Goal: Information Seeking & Learning: Learn about a topic

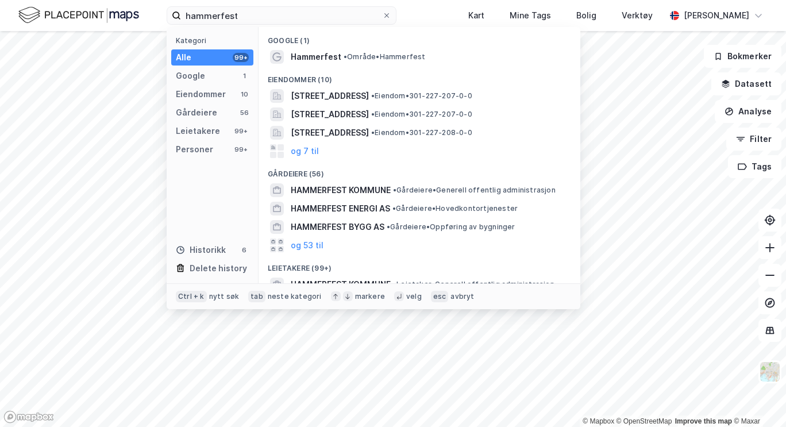
click at [210, 17] on input "hammerfest" at bounding box center [281, 15] width 201 height 17
type input "vestbo"
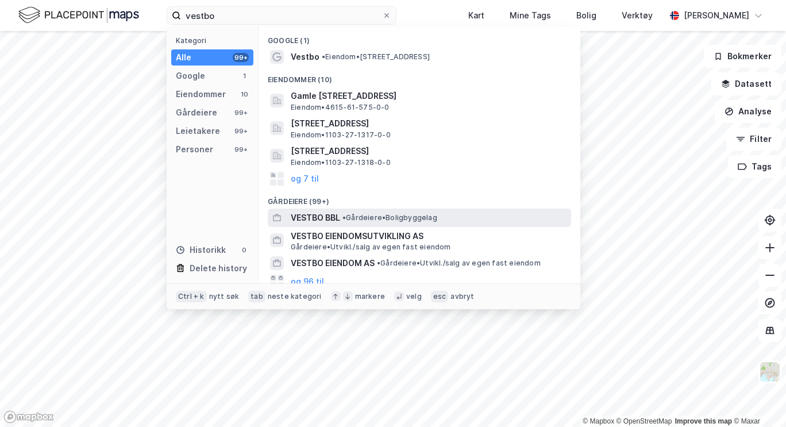
click at [346, 217] on span "•" at bounding box center [344, 217] width 3 height 9
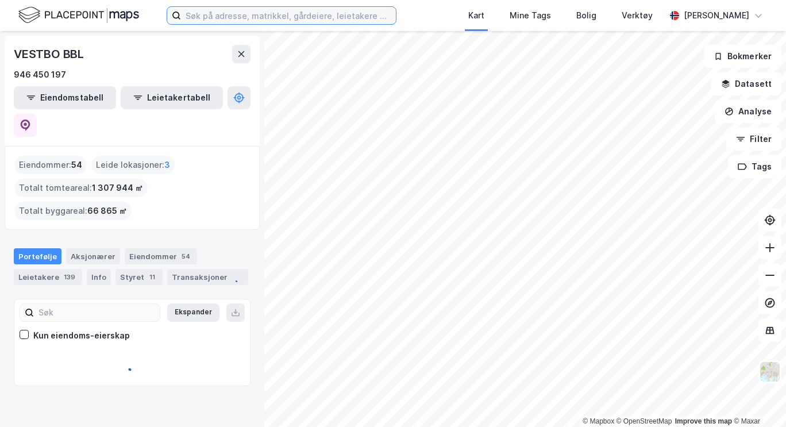
click at [254, 14] on input at bounding box center [288, 15] width 215 height 17
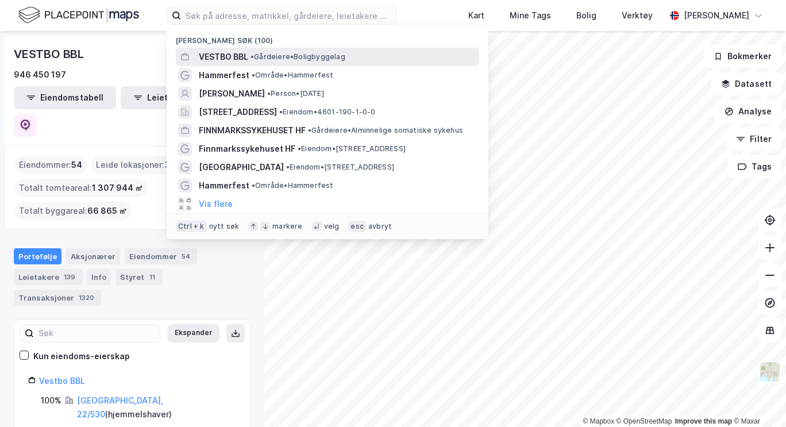
click at [249, 62] on div "VESTBO BBL • Gårdeiere • Boligbyggelag" at bounding box center [338, 57] width 278 height 14
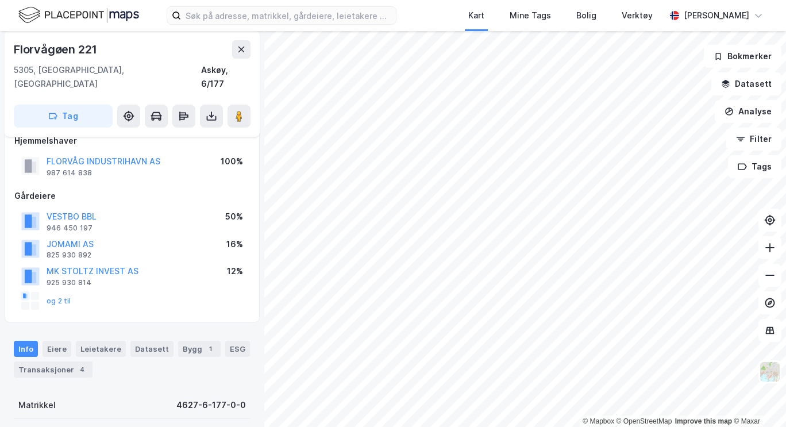
scroll to position [55, 0]
click at [0, 0] on button "og 2 til" at bounding box center [0, 0] width 0 height 0
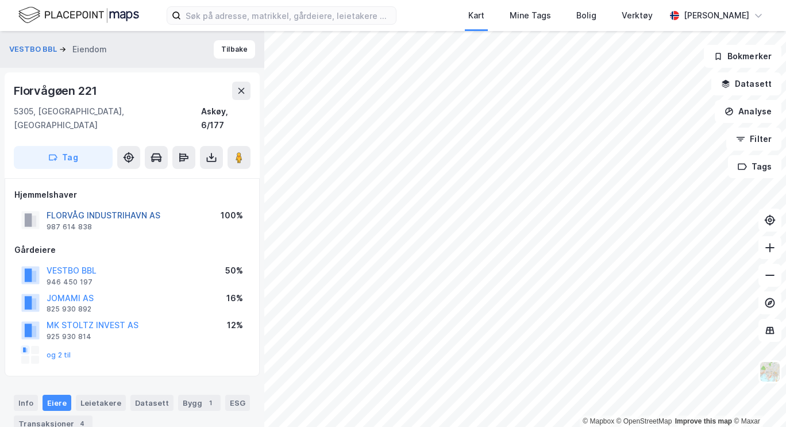
click at [0, 0] on button "FLORVÅG INDUSTRIHAVN AS" at bounding box center [0, 0] width 0 height 0
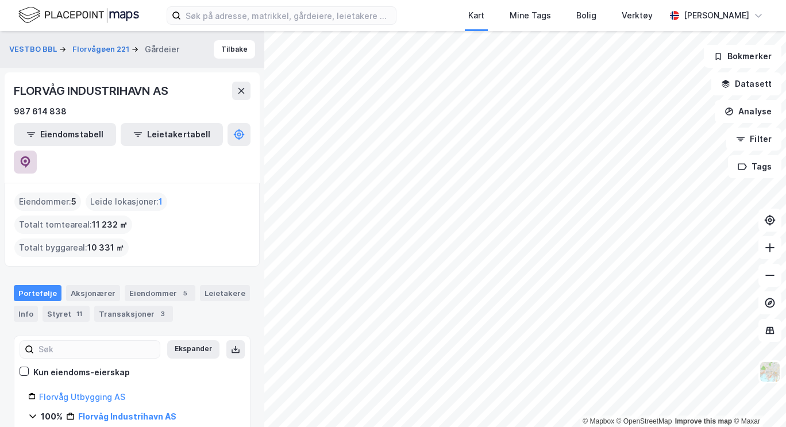
click at [31, 156] on icon at bounding box center [25, 161] width 11 height 11
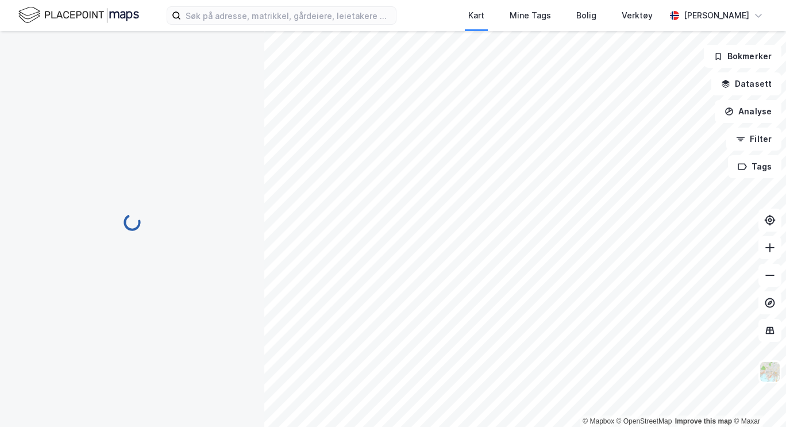
scroll to position [2, 0]
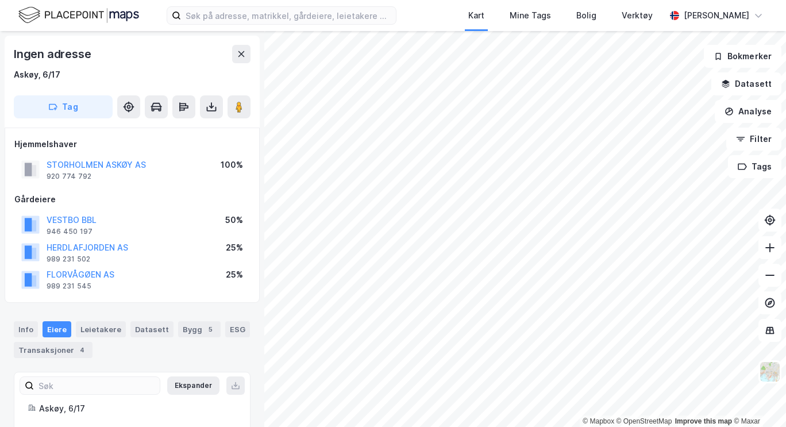
scroll to position [2, 0]
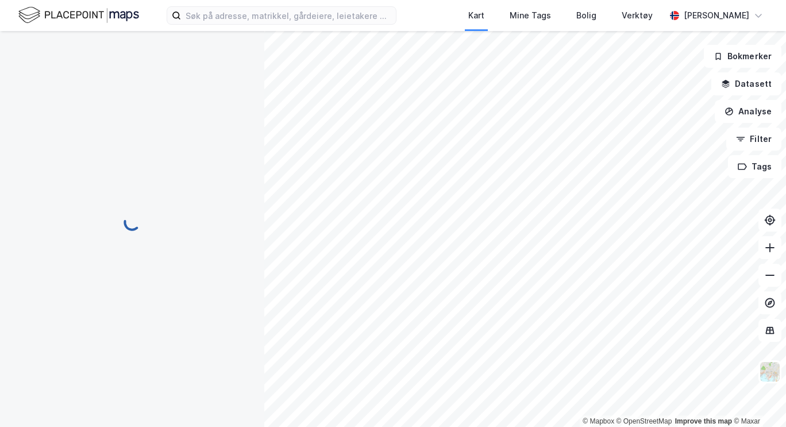
scroll to position [2, 0]
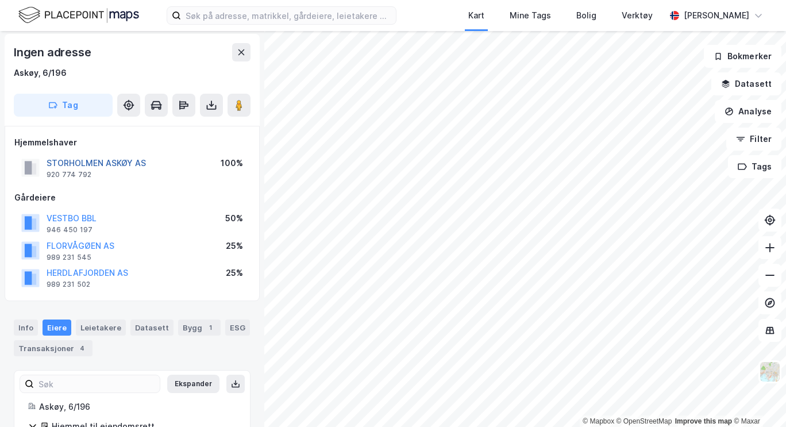
click at [0, 0] on button "STORHOLMEN ASKØY AS" at bounding box center [0, 0] width 0 height 0
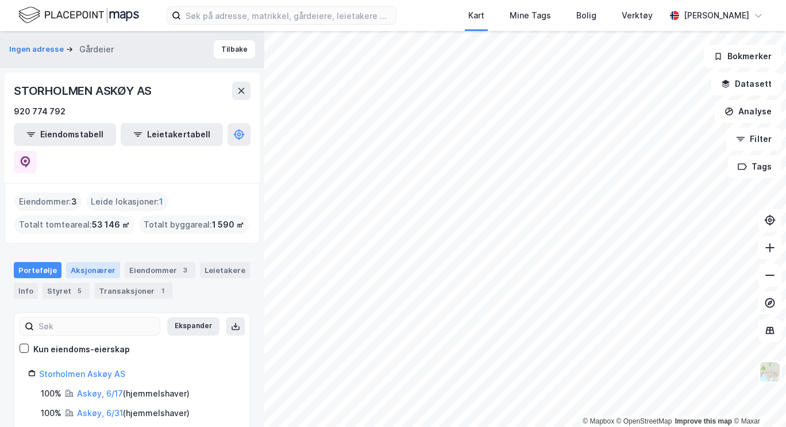
click at [105, 262] on div "Aksjonærer" at bounding box center [93, 270] width 54 height 16
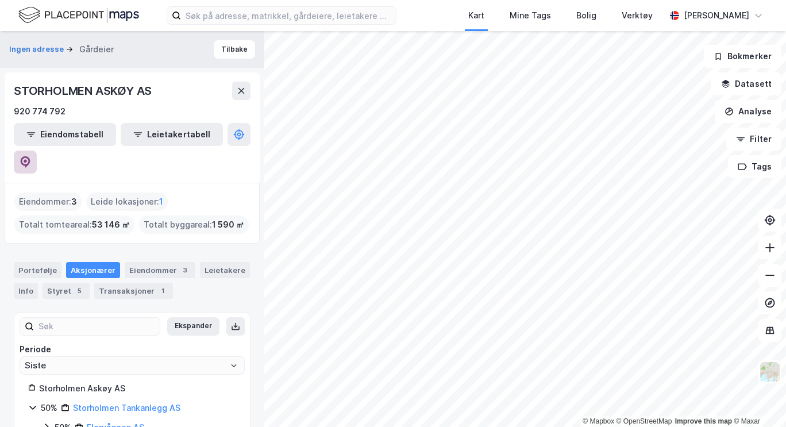
click at [31, 156] on icon at bounding box center [25, 161] width 11 height 11
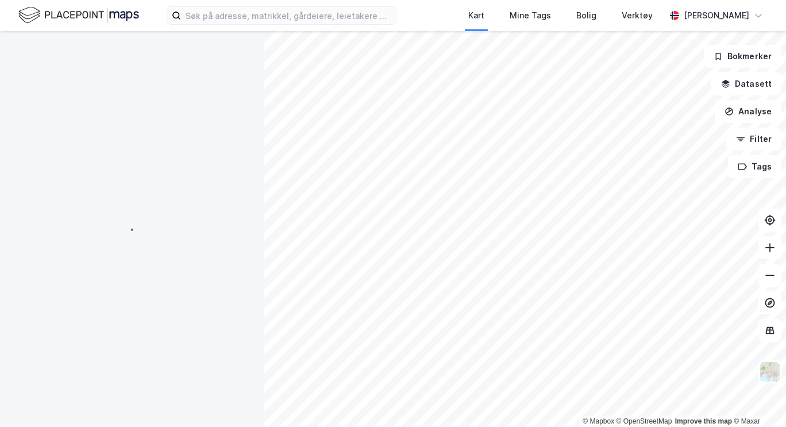
scroll to position [2, 0]
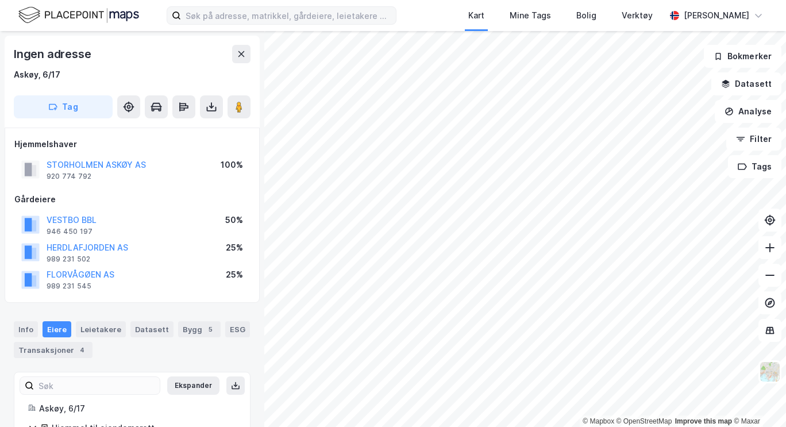
scroll to position [2, 0]
